Goal: Navigation & Orientation: Find specific page/section

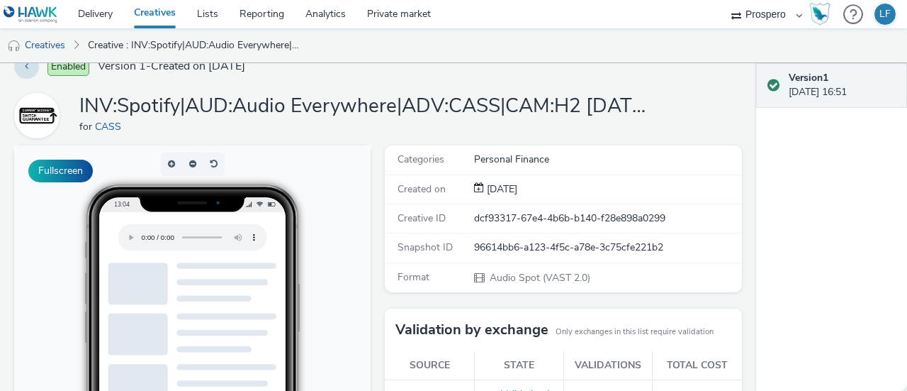
scroll to position [19, 0]
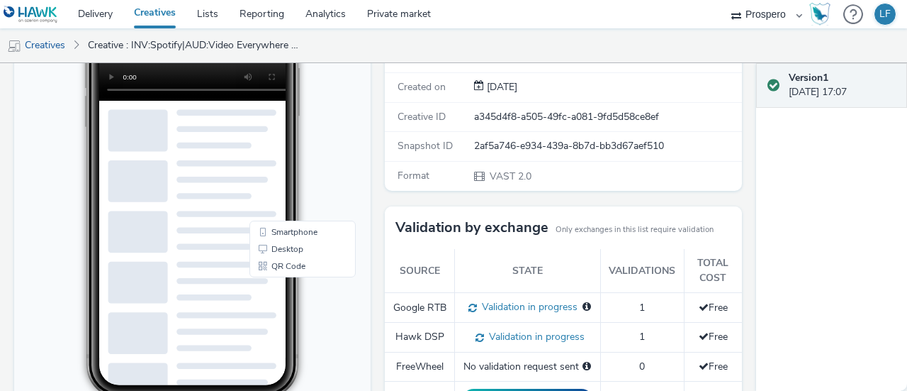
scroll to position [235, 0]
